Goal: Obtain resource: Download file/media

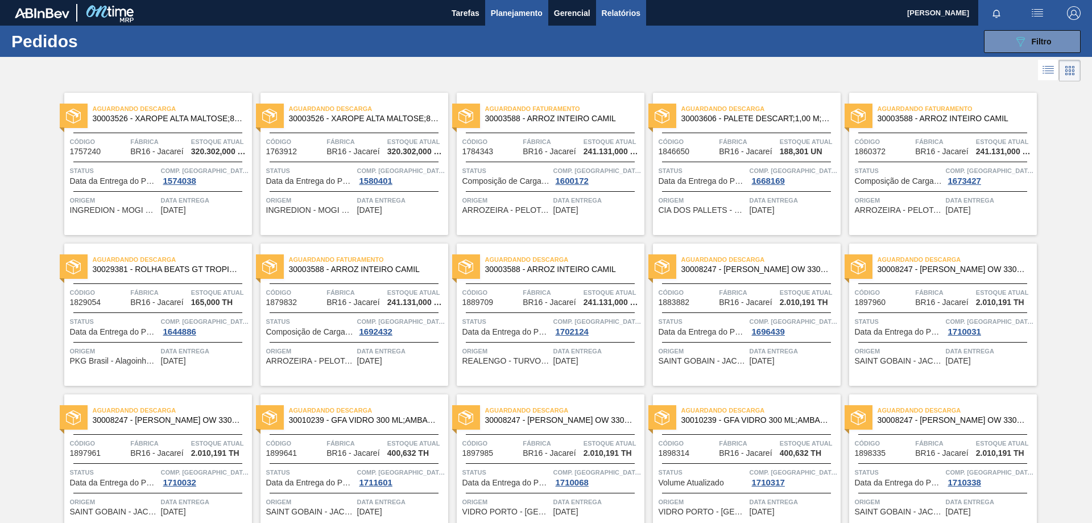
click at [597, 11] on button "Relatórios" at bounding box center [621, 13] width 50 height 26
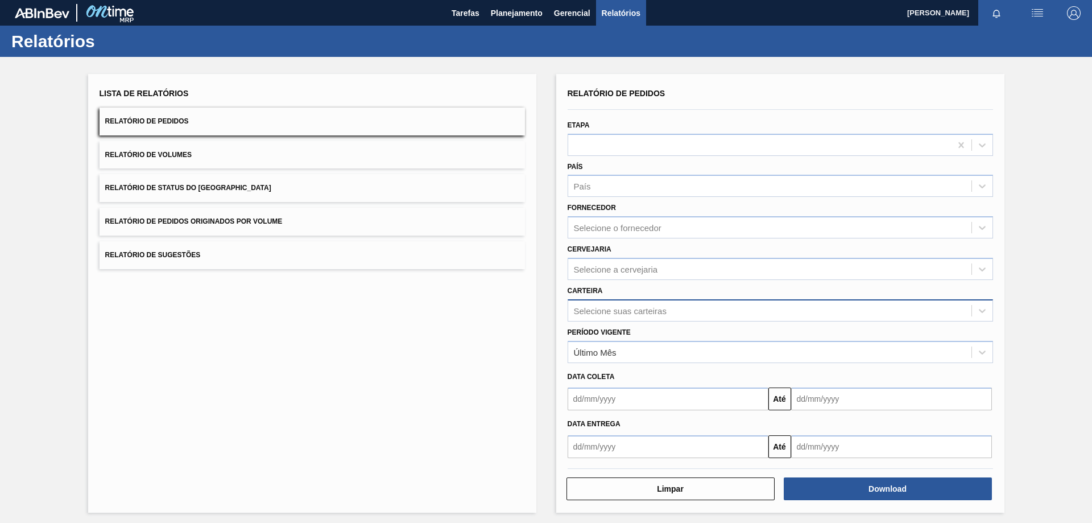
click at [612, 302] on div "Selecione suas carteiras" at bounding box center [769, 310] width 403 height 16
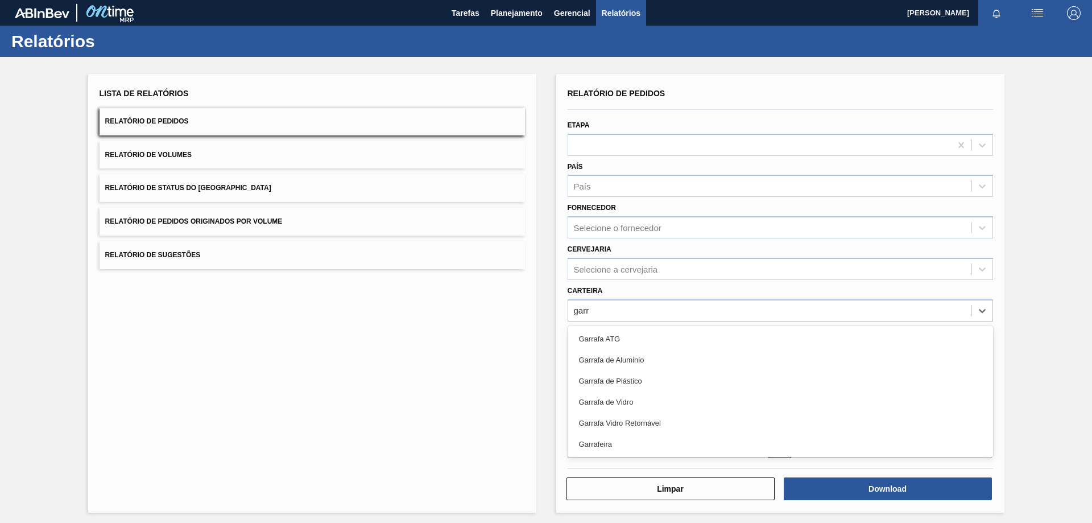
type input "garra"
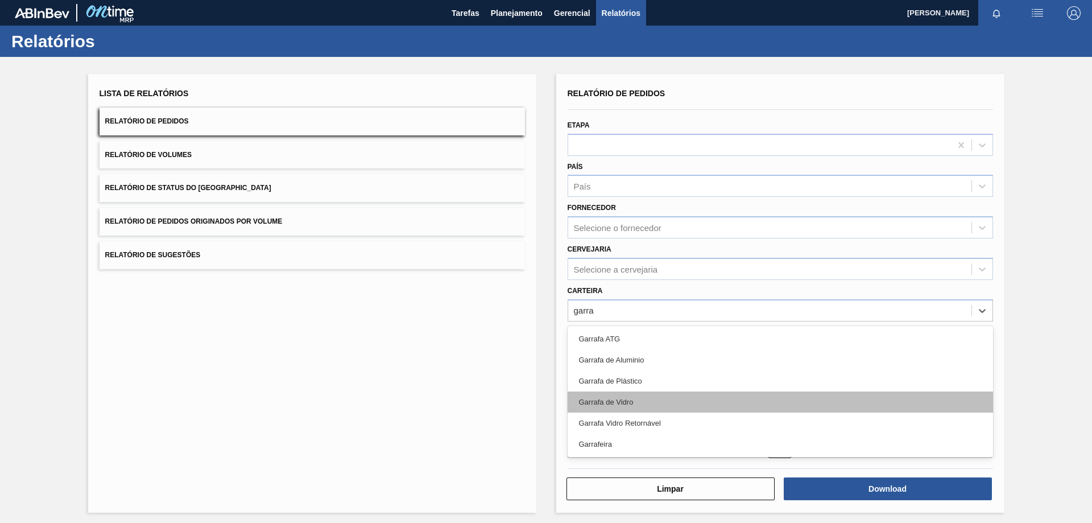
click at [596, 405] on div "Garrafa de Vidro" at bounding box center [779, 401] width 425 height 21
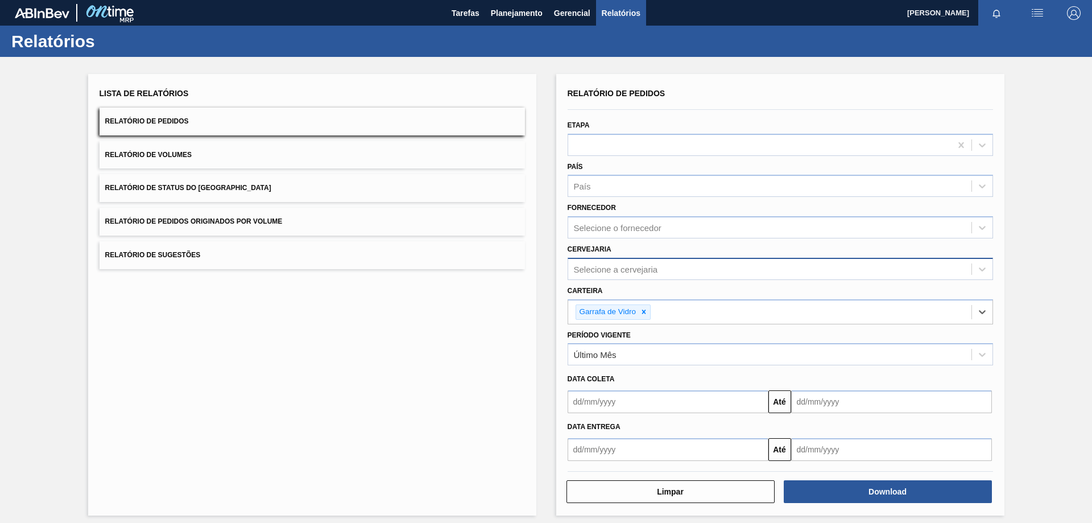
click at [607, 262] on div "Selecione a cervejaria" at bounding box center [769, 268] width 403 height 16
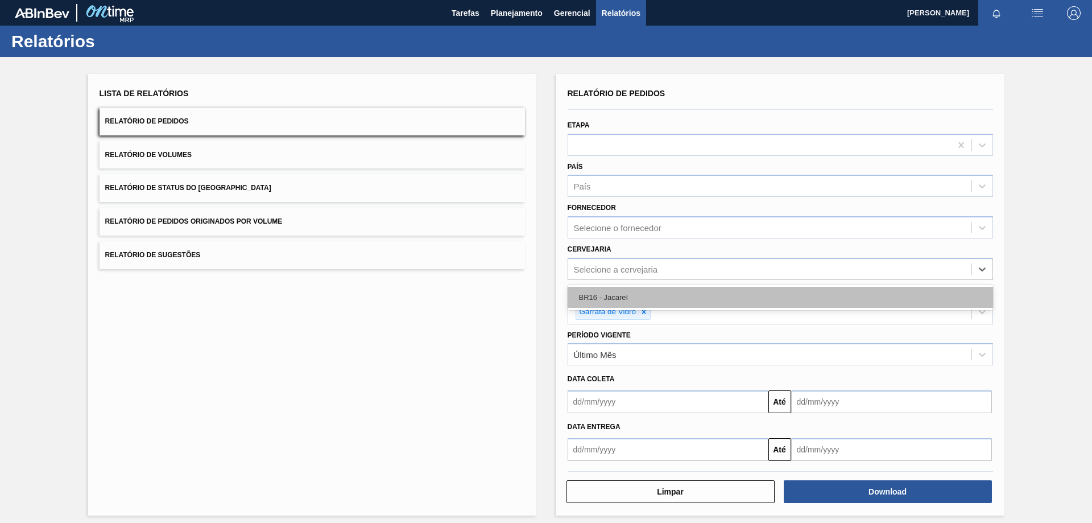
click at [603, 299] on div "BR16 - Jacareí" at bounding box center [779, 297] width 425 height 21
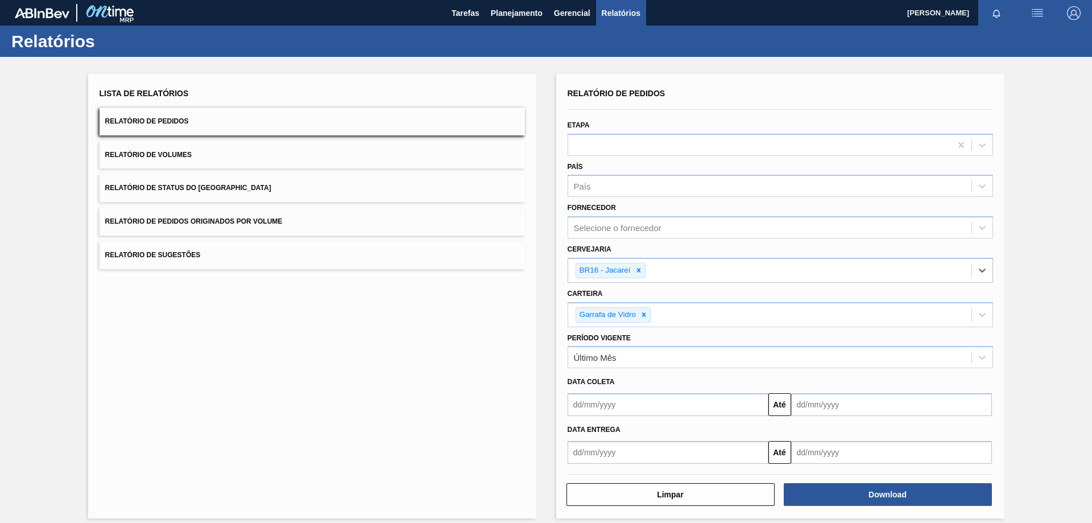
click at [598, 408] on input "text" at bounding box center [667, 404] width 201 height 23
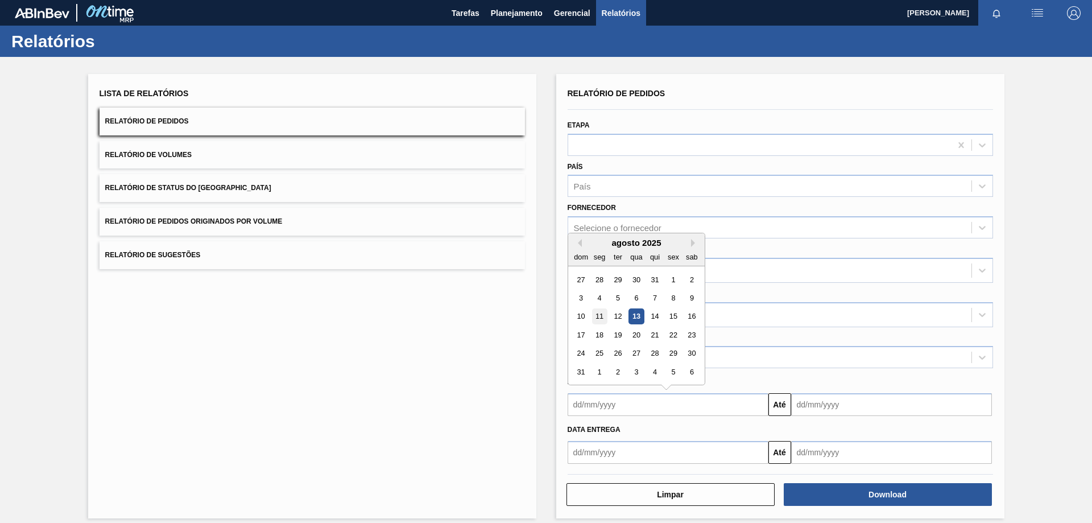
click at [597, 310] on div "11" at bounding box center [598, 316] width 15 height 15
type input "[DATE]"
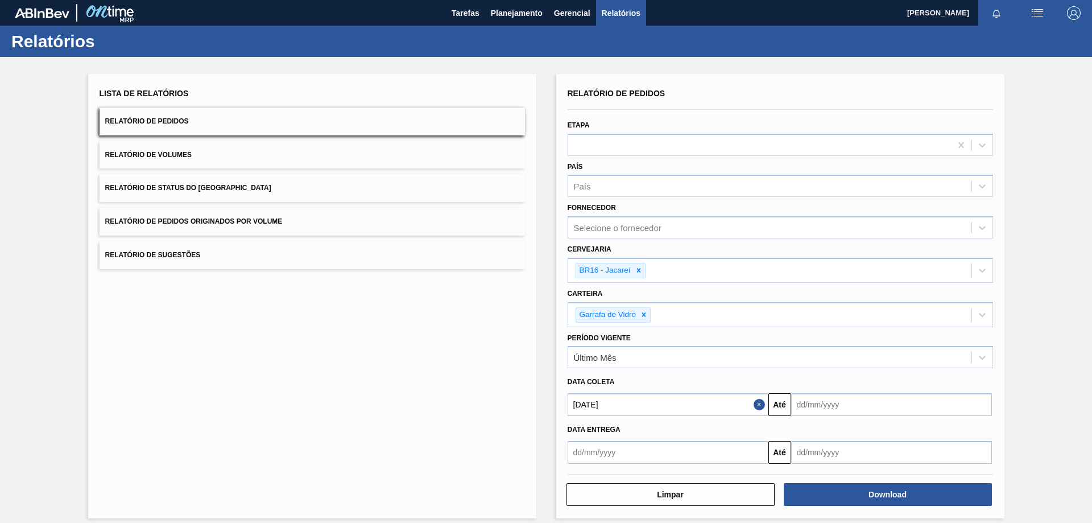
click at [843, 408] on input "text" at bounding box center [891, 404] width 201 height 23
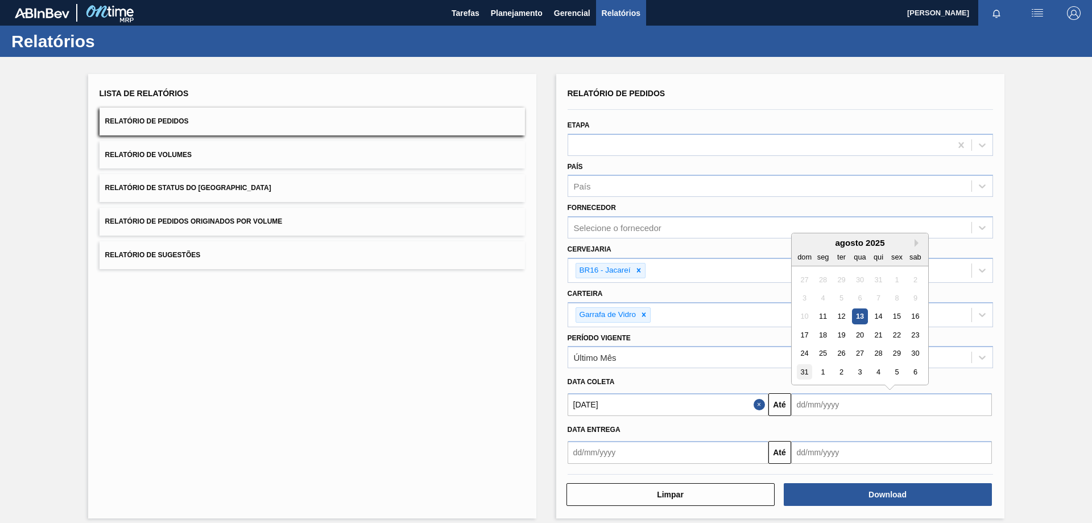
click at [801, 368] on div "31" at bounding box center [804, 371] width 15 height 15
type input "[DATE]"
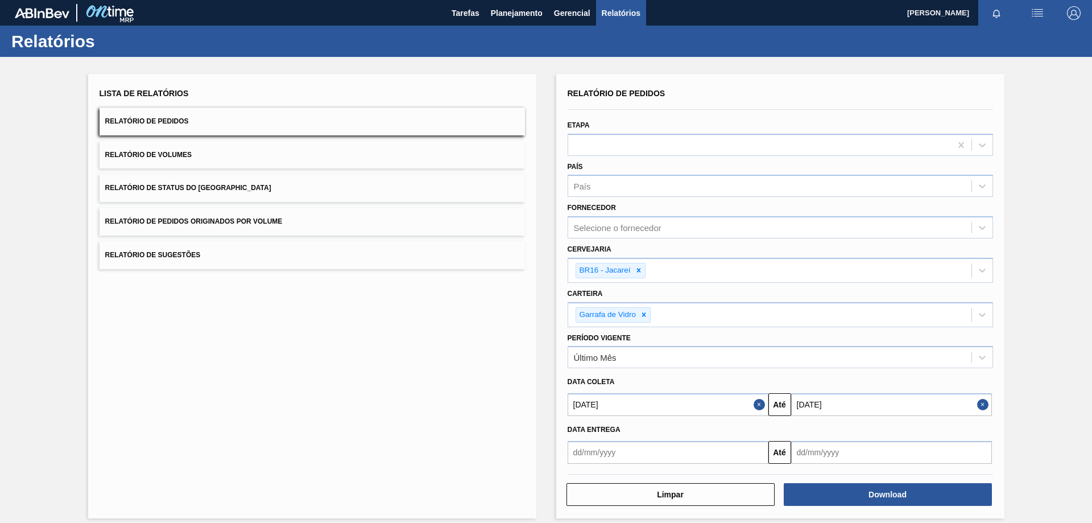
click at [842, 505] on div "Download" at bounding box center [888, 494] width 217 height 25
click at [842, 496] on button "Download" at bounding box center [887, 494] width 208 height 23
